Goal: Check status: Check status

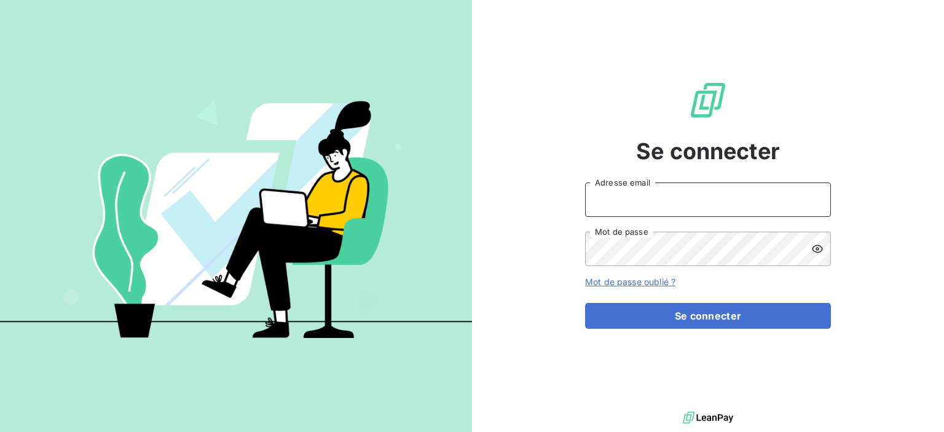
drag, startPoint x: 619, startPoint y: 191, endPoint x: 622, endPoint y: 198, distance: 7.8
click at [619, 191] on input "Adresse email" at bounding box center [708, 200] width 246 height 34
type input "[PERSON_NAME][EMAIL_ADDRESS][PERSON_NAME][DOMAIN_NAME]"
click at [585, 303] on button "Se connecter" at bounding box center [708, 316] width 246 height 26
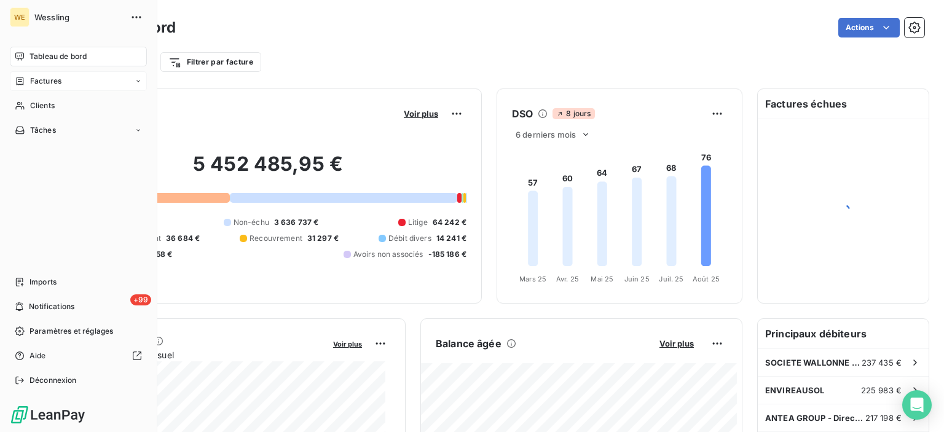
click at [47, 82] on span "Factures" at bounding box center [45, 81] width 31 height 11
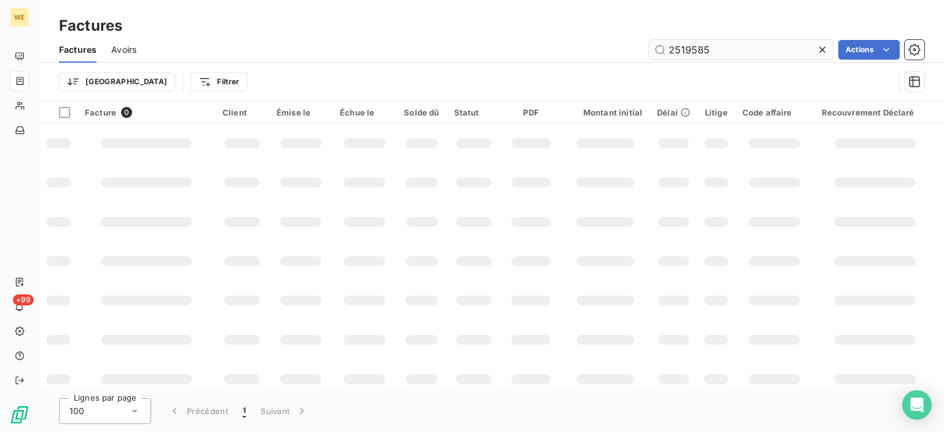
click at [723, 52] on input "2519585" at bounding box center [741, 50] width 184 height 20
click at [820, 45] on icon at bounding box center [822, 50] width 12 height 12
click at [818, 46] on input "text" at bounding box center [741, 50] width 184 height 20
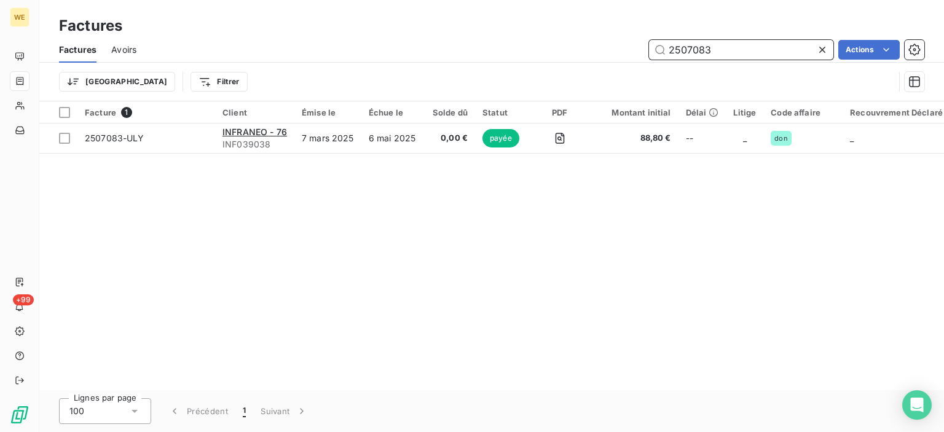
click at [690, 47] on input "2507083" at bounding box center [741, 50] width 184 height 20
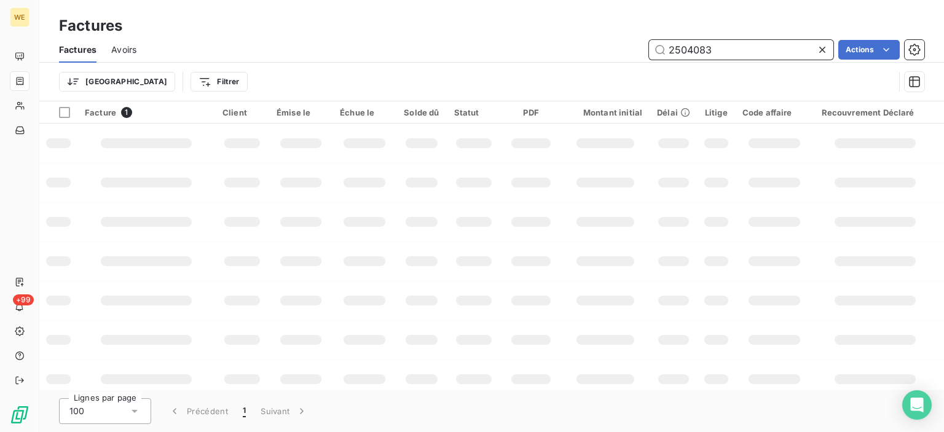
type input "2504083"
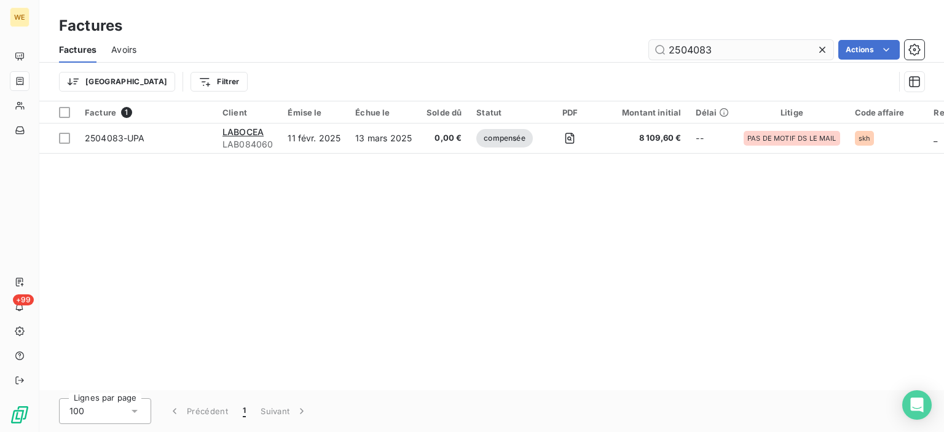
click at [821, 53] on icon at bounding box center [822, 50] width 12 height 12
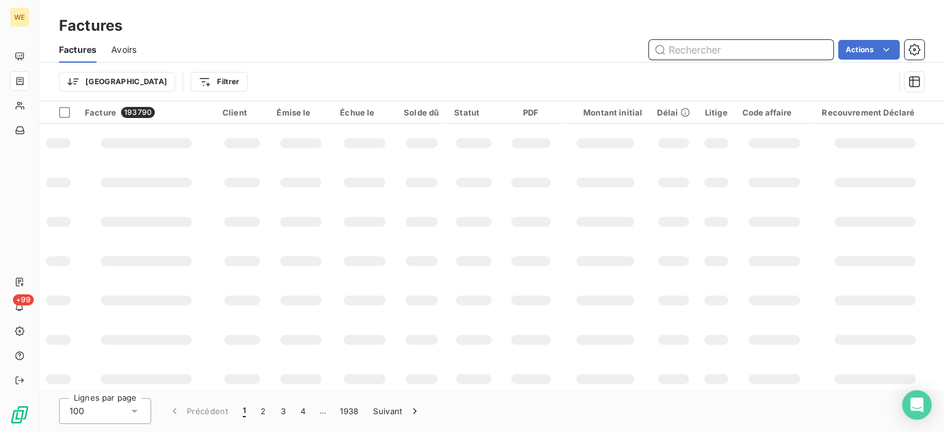
click at [703, 47] on input "text" at bounding box center [741, 50] width 184 height 20
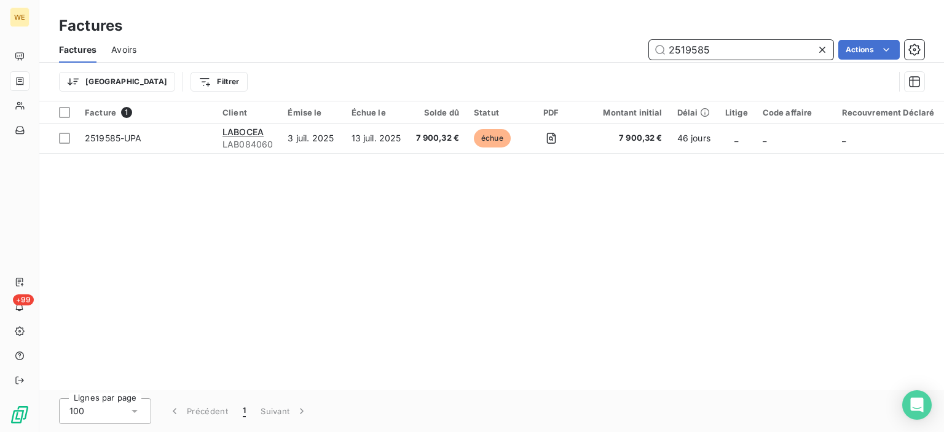
type input "2519585"
